Goal: Task Accomplishment & Management: Manage account settings

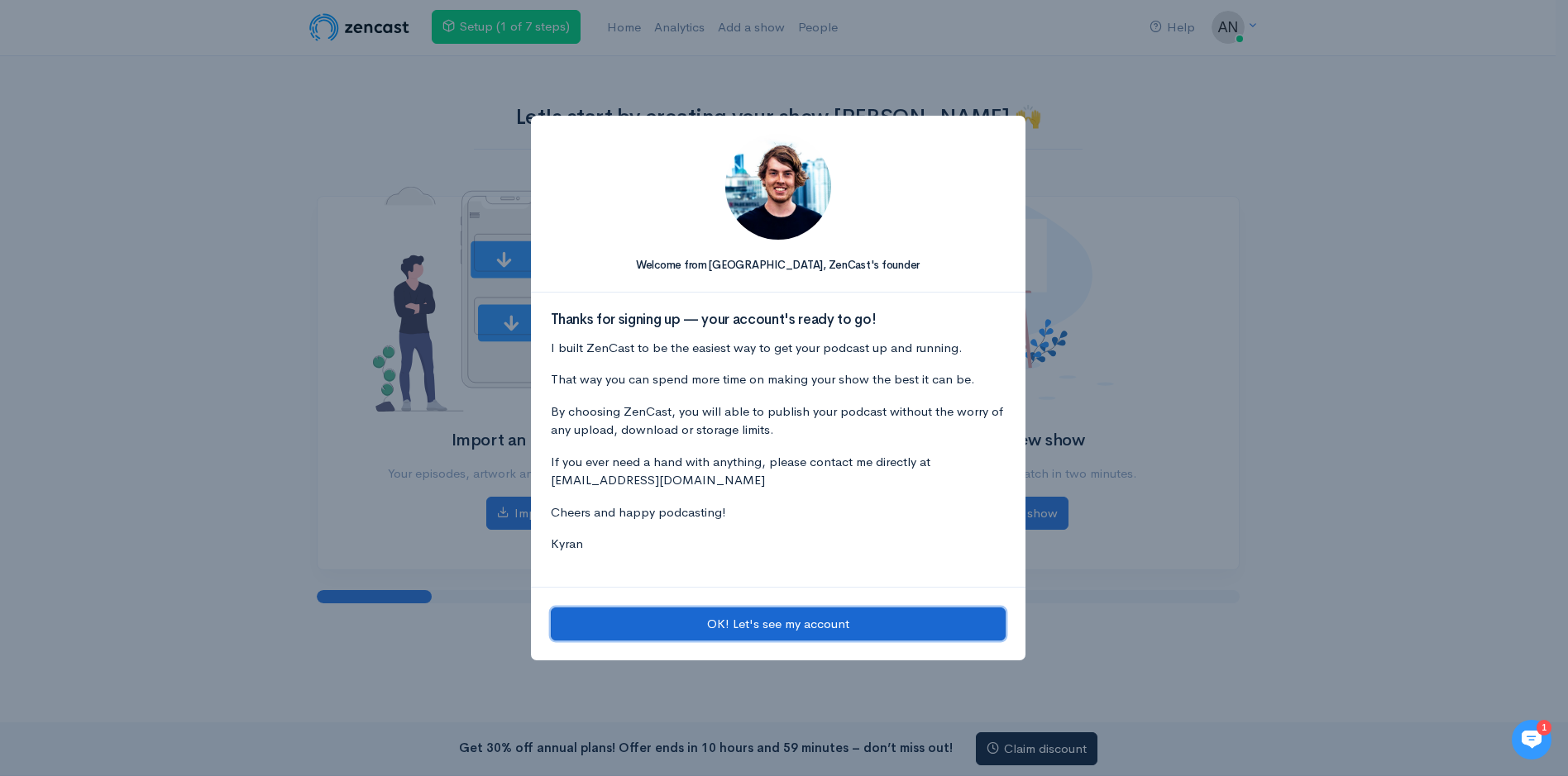
drag, startPoint x: 0, startPoint y: 0, endPoint x: 862, endPoint y: 621, distance: 1062.4
click at [862, 621] on button "OK! Let's see my account" at bounding box center [778, 625] width 455 height 34
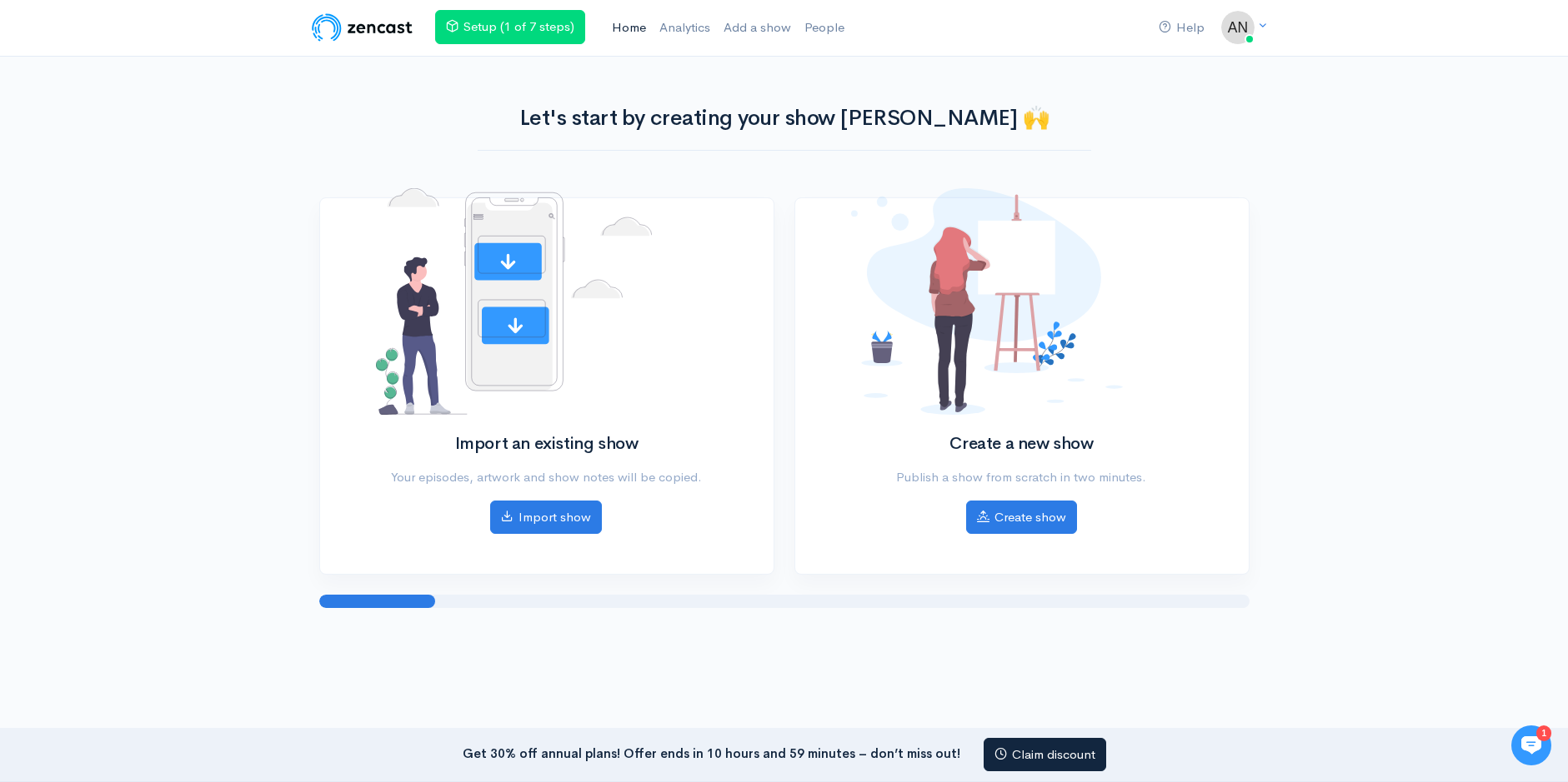
click at [623, 28] on link "Home" at bounding box center [628, 28] width 47 height 36
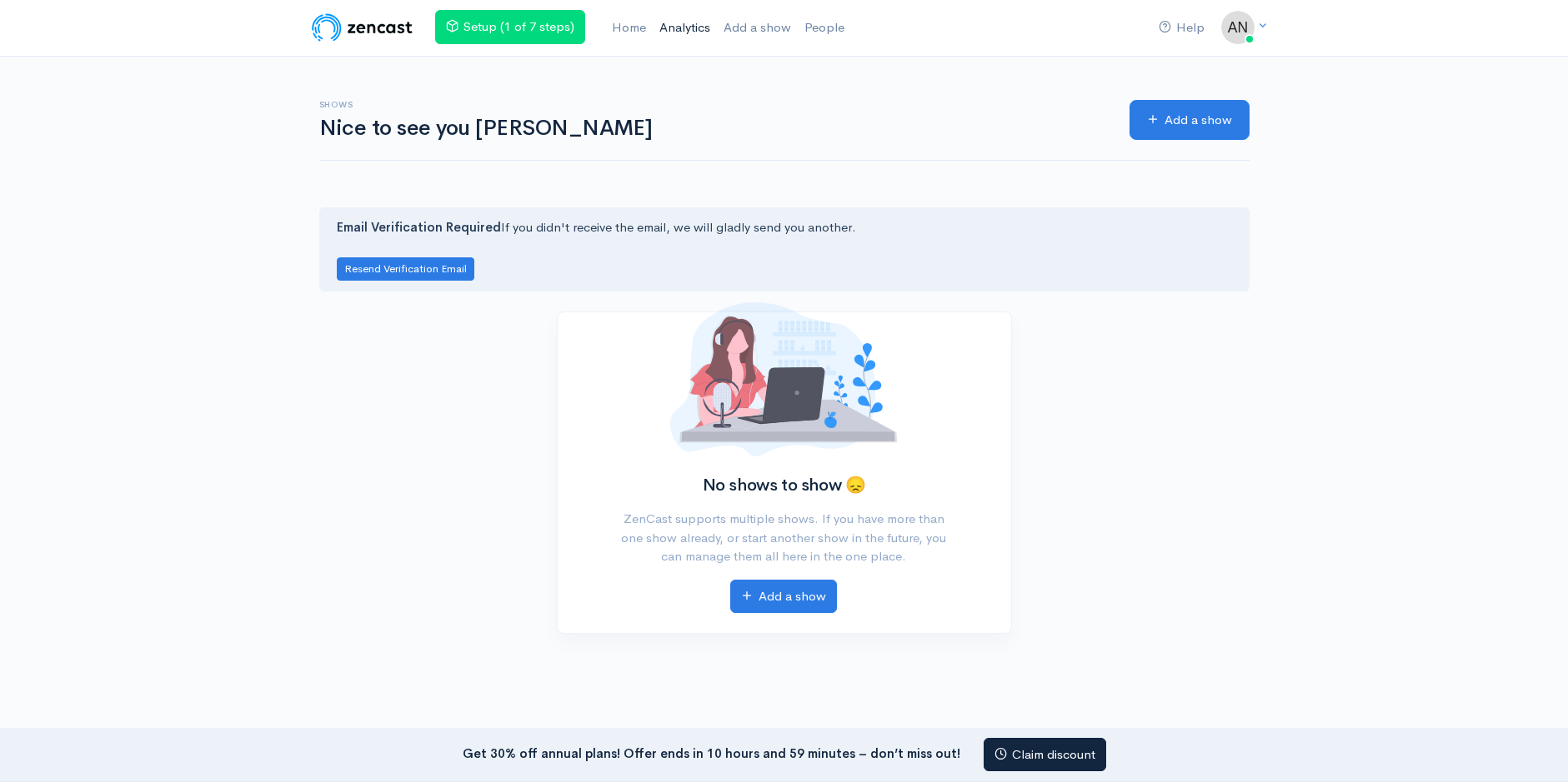
click at [683, 28] on link "Analytics" at bounding box center [684, 28] width 65 height 36
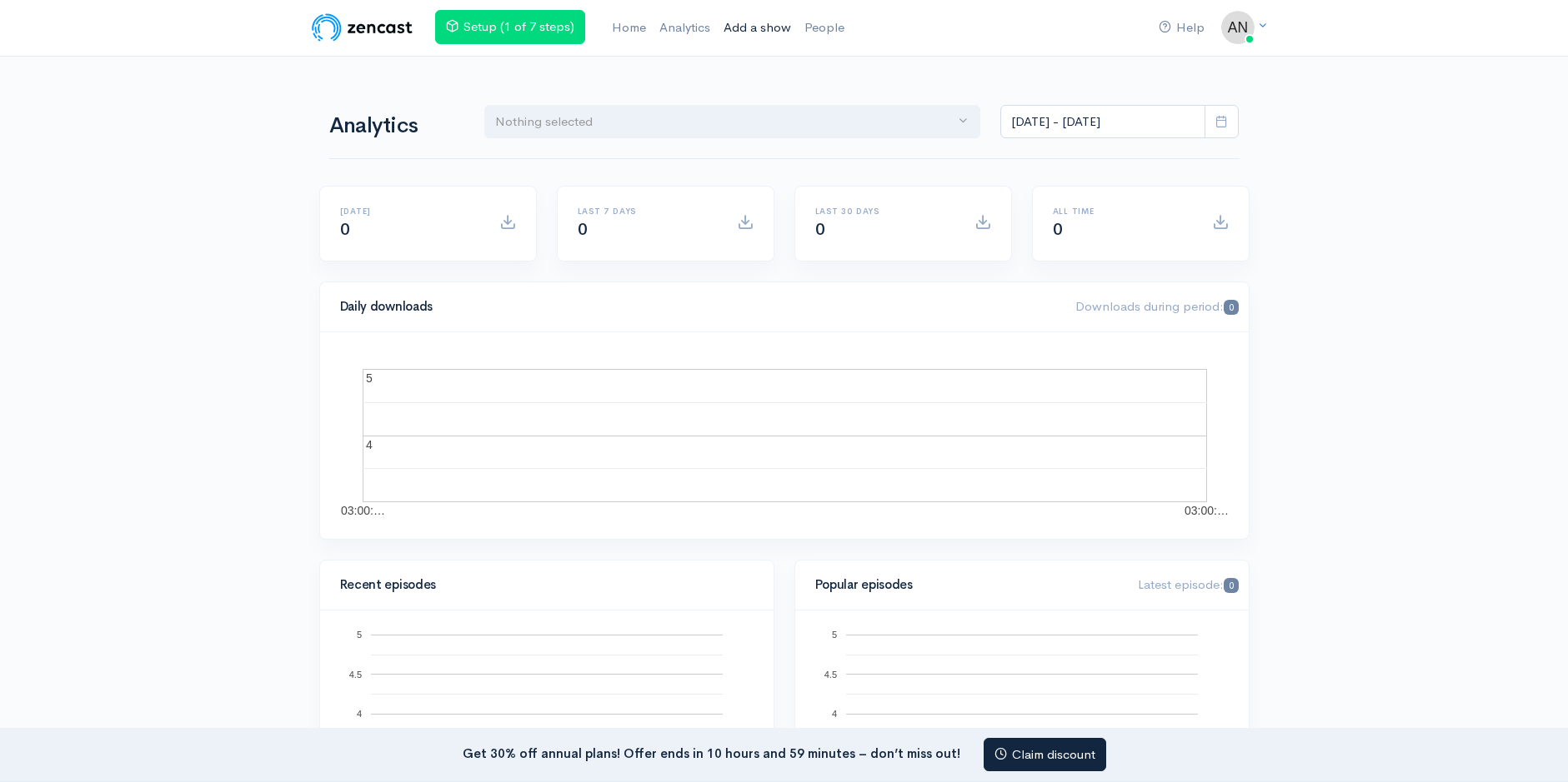
click at [743, 25] on link "Add a show" at bounding box center [757, 28] width 81 height 36
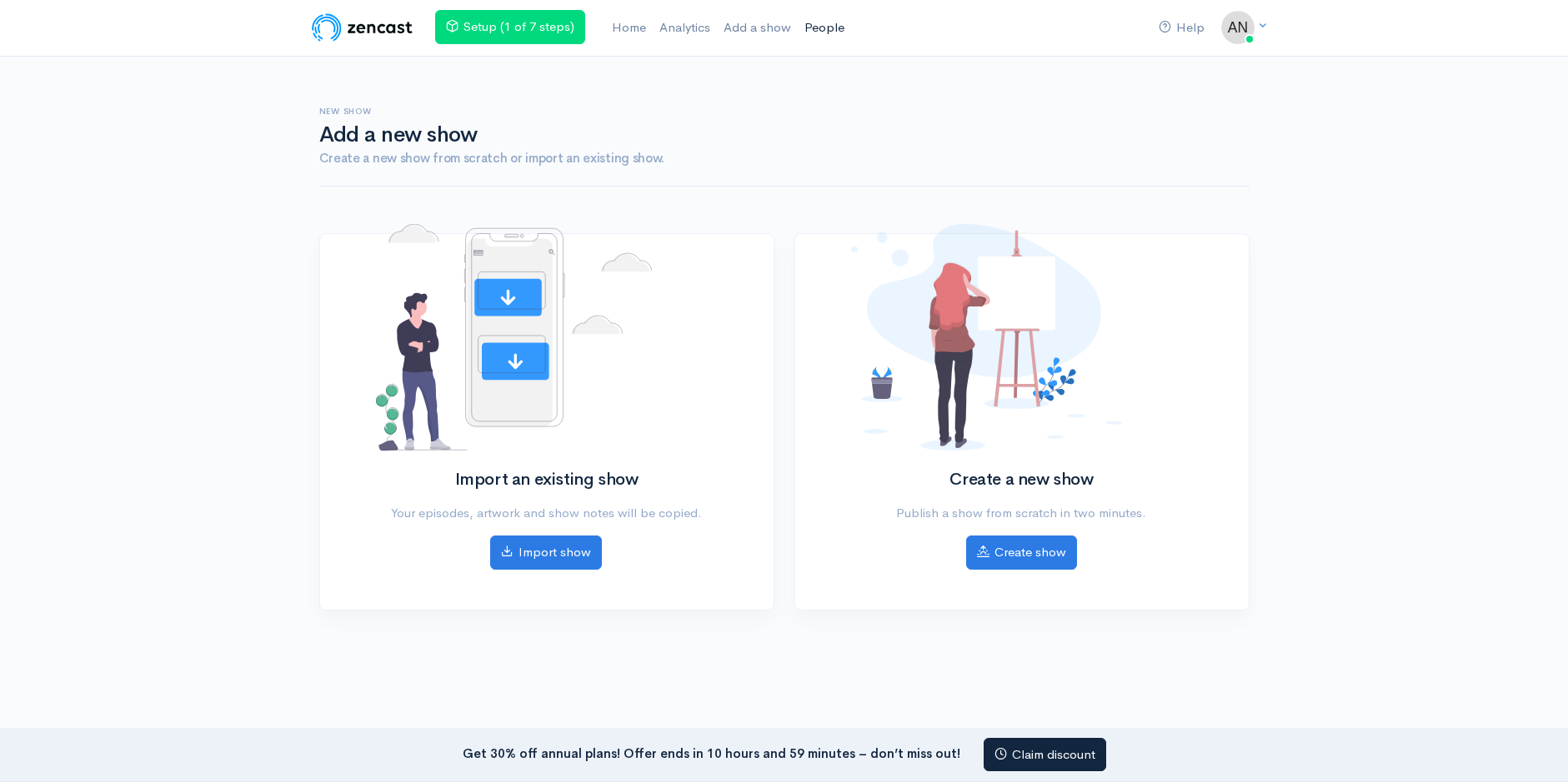
click at [825, 28] on link "People" at bounding box center [824, 28] width 53 height 36
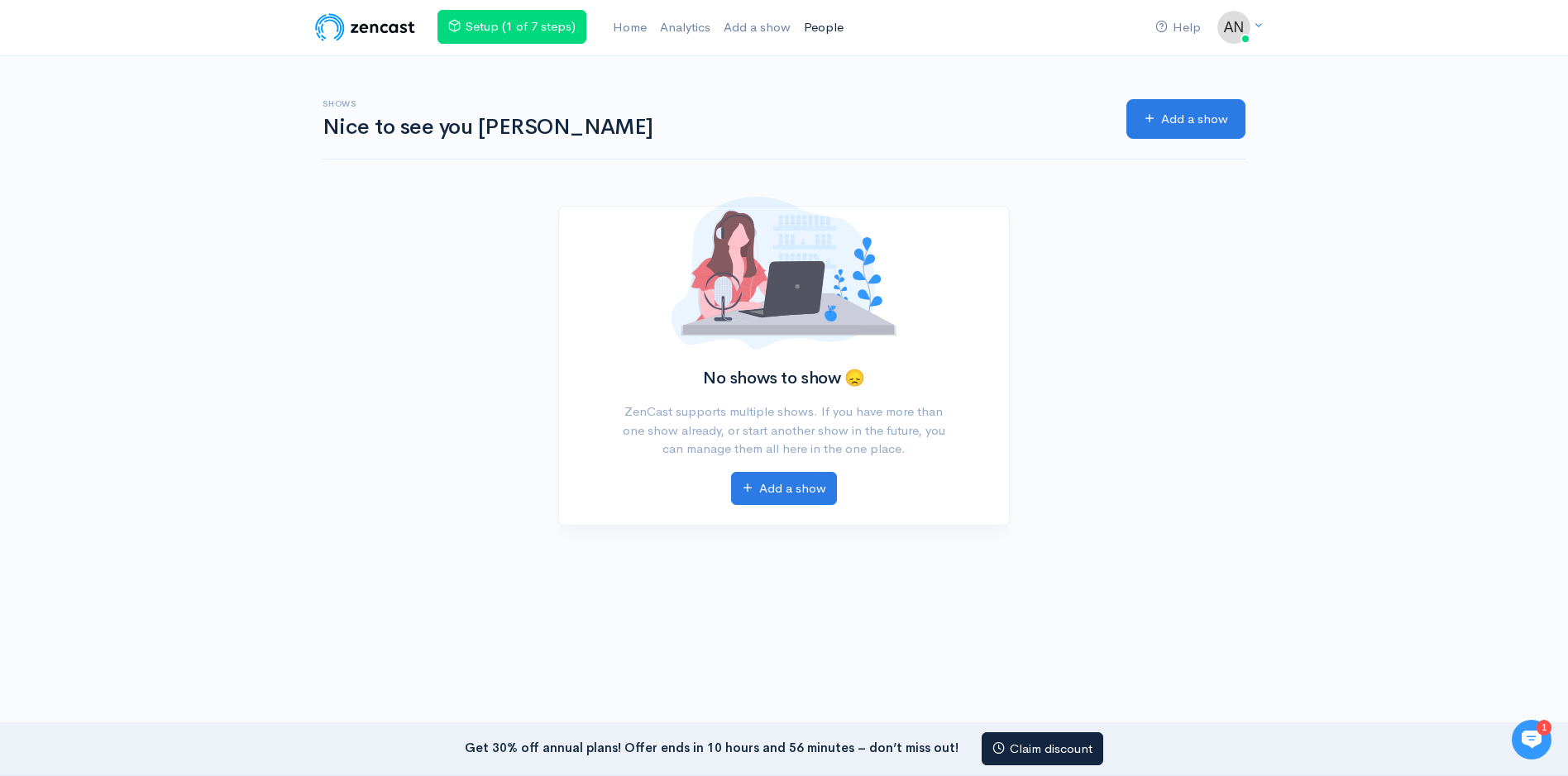
click at [839, 26] on link "People" at bounding box center [824, 28] width 53 height 36
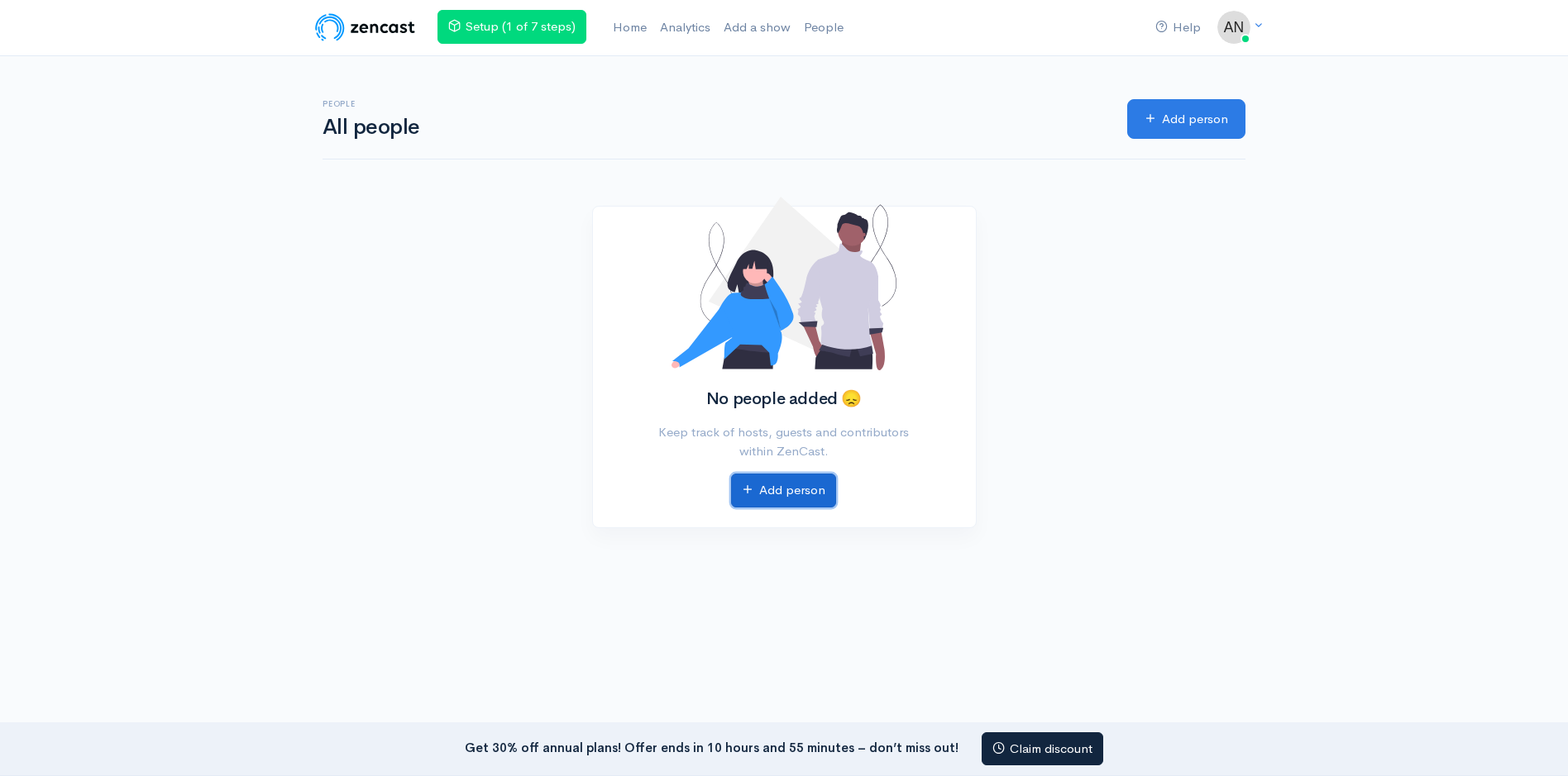
click at [778, 495] on link "Add person" at bounding box center [783, 491] width 105 height 34
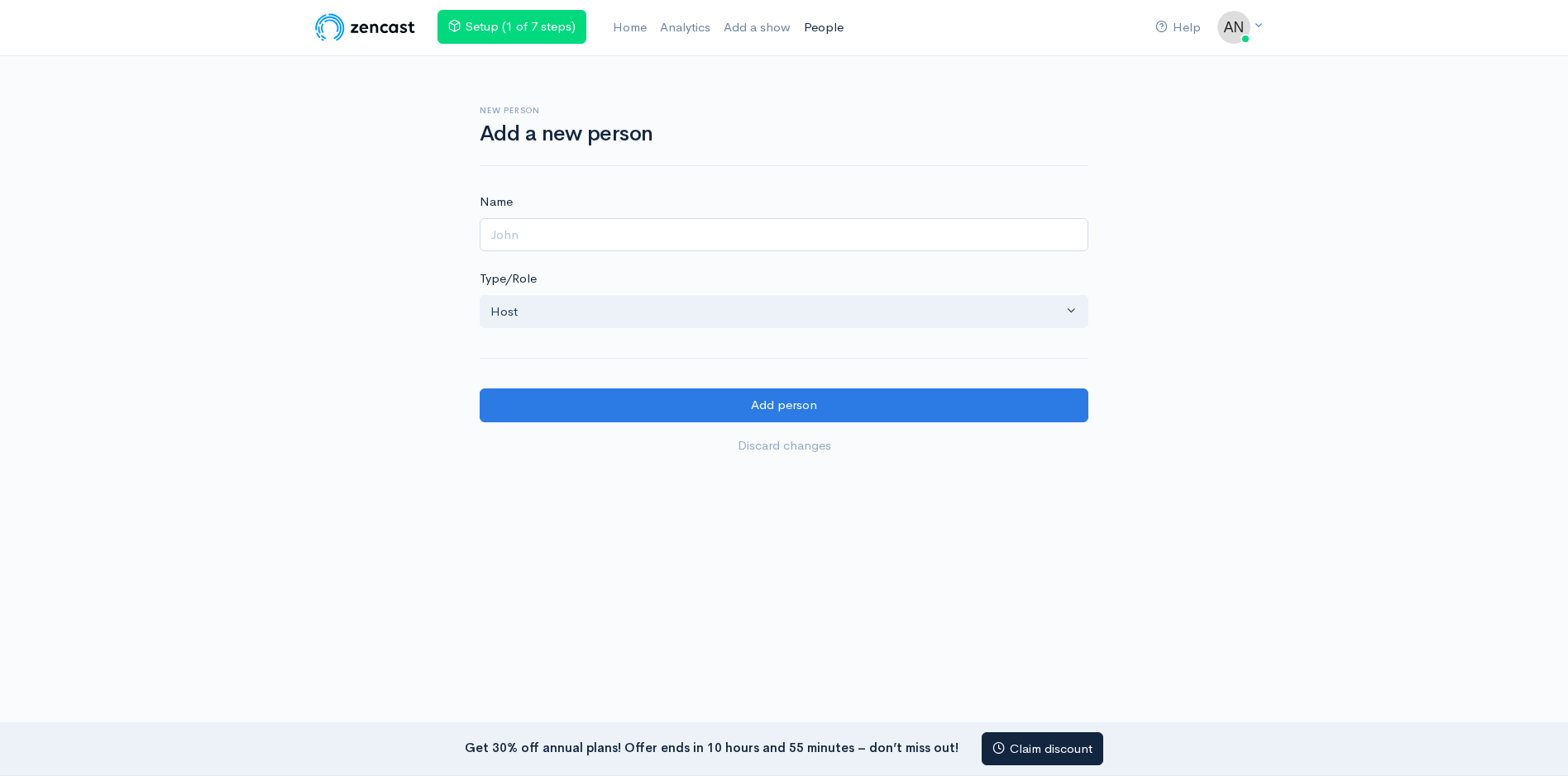
click at [826, 27] on link "People" at bounding box center [824, 28] width 53 height 36
